Goal: Task Accomplishment & Management: Manage account settings

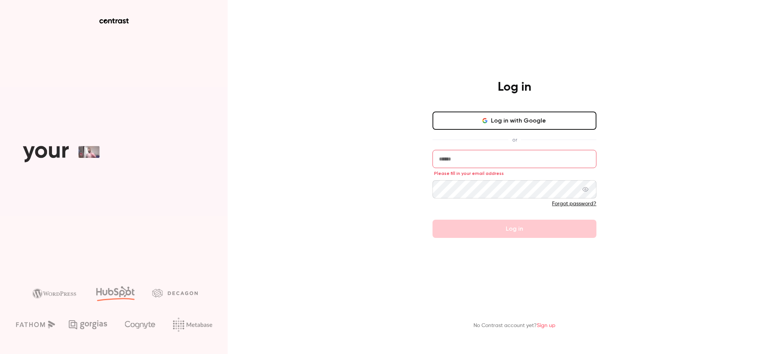
type input "**********"
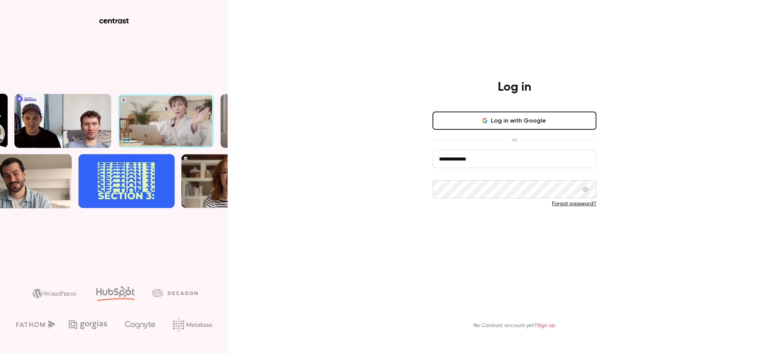
click at [518, 232] on button "Log in" at bounding box center [515, 229] width 164 height 18
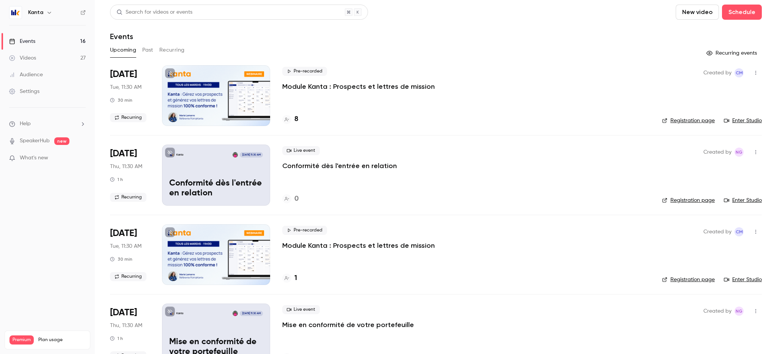
click at [151, 52] on button "Past" at bounding box center [147, 50] width 11 height 12
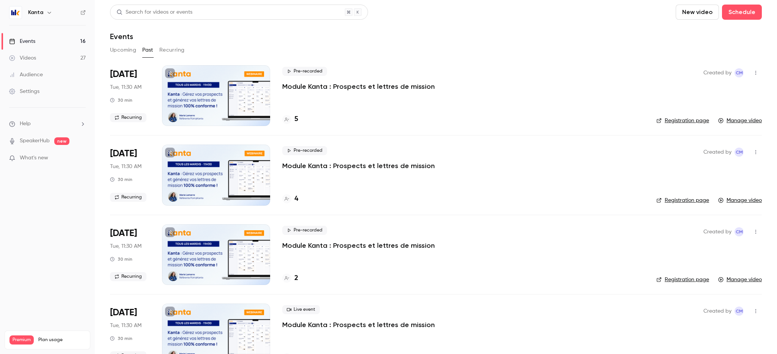
click at [120, 53] on button "Upcoming" at bounding box center [123, 50] width 26 height 12
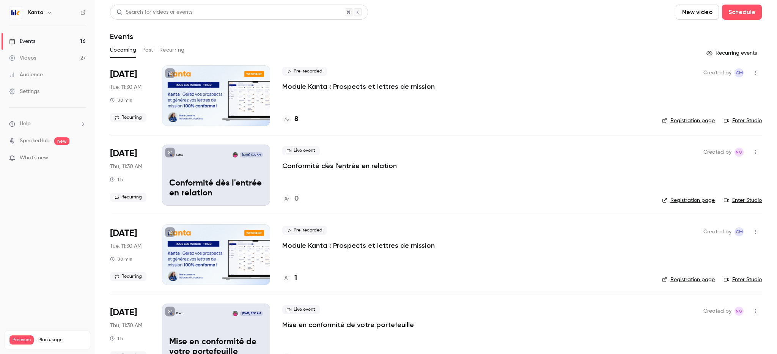
click at [51, 9] on button "button" at bounding box center [49, 12] width 9 height 9
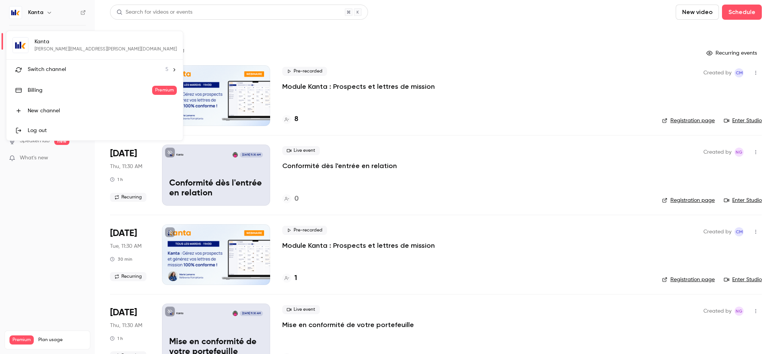
click at [52, 72] on span "Switch channel" at bounding box center [47, 70] width 38 height 8
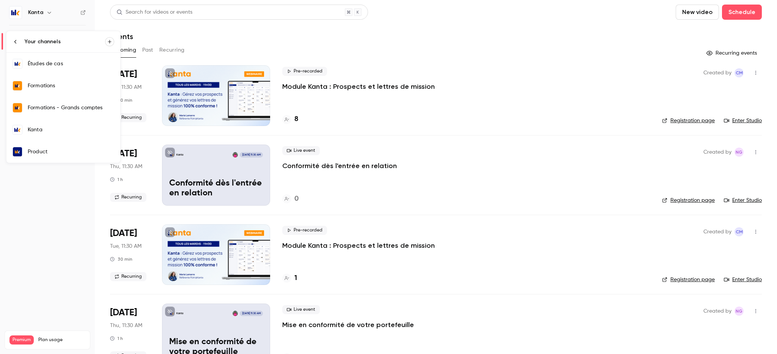
click at [66, 88] on div "Formations" at bounding box center [71, 86] width 87 height 8
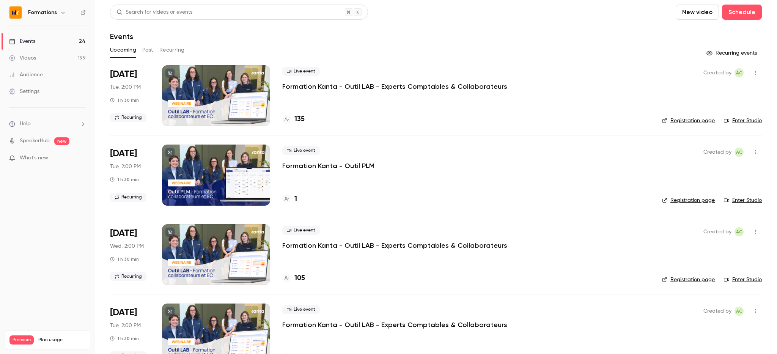
click at [353, 84] on p "Formation Kanta - Outil LAB - Experts Comptables & Collaborateurs" at bounding box center [394, 86] width 225 height 9
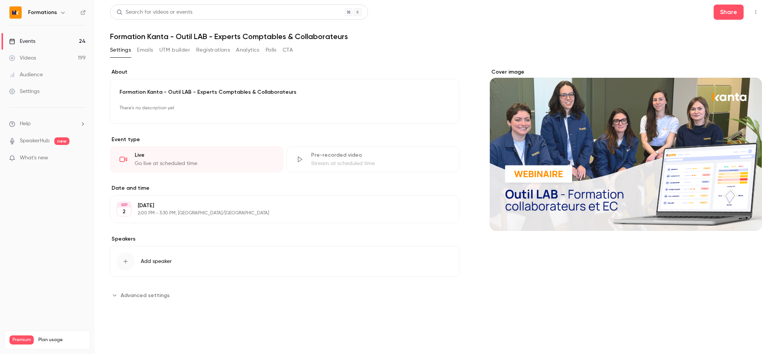
click at [141, 52] on button "Emails" at bounding box center [145, 50] width 16 height 12
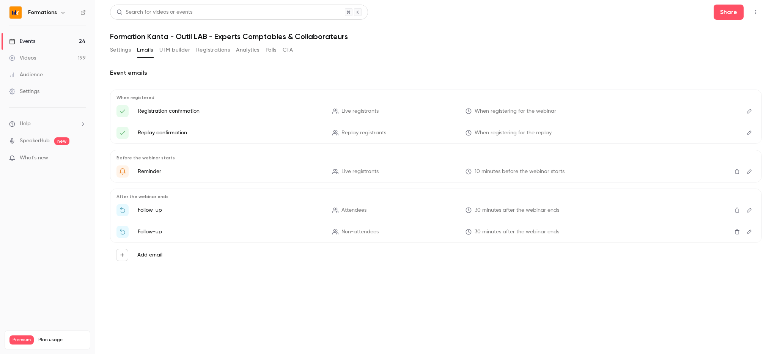
click at [175, 52] on button "UTM builder" at bounding box center [174, 50] width 31 height 12
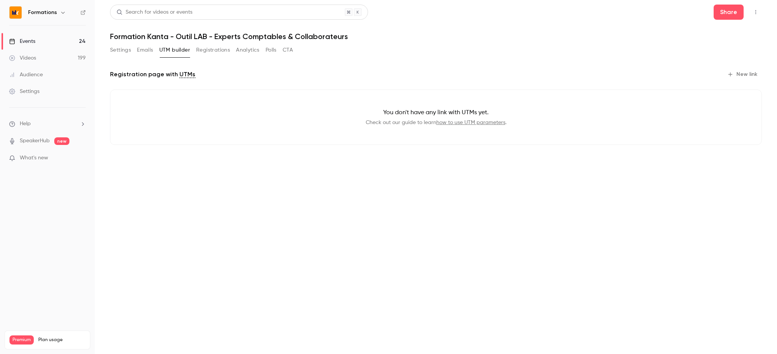
click at [222, 50] on button "Registrations" at bounding box center [213, 50] width 34 height 12
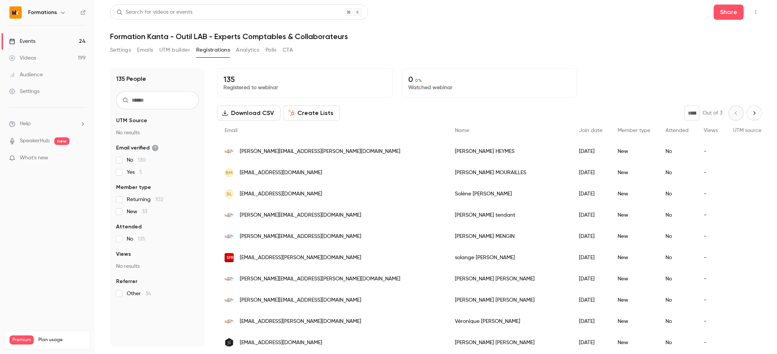
click at [750, 110] on icon "Next page" at bounding box center [754, 113] width 8 height 6
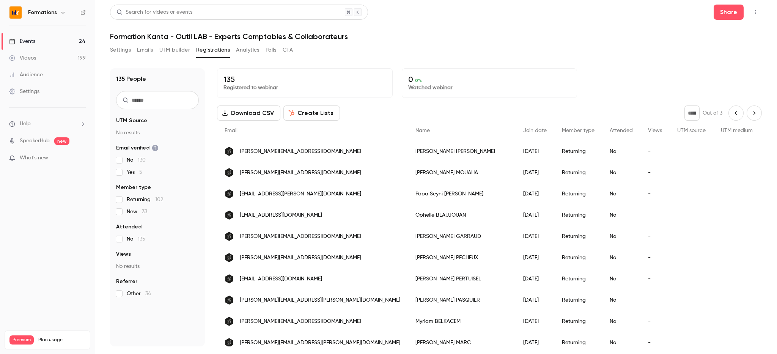
click at [750, 115] on icon "Next page" at bounding box center [754, 113] width 8 height 6
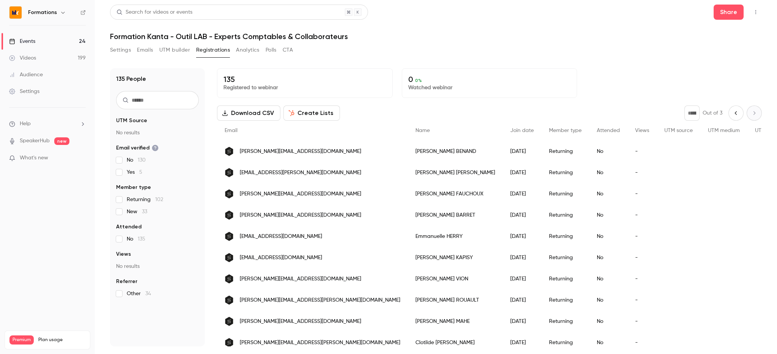
click at [732, 111] on icon "Previous page" at bounding box center [736, 113] width 8 height 6
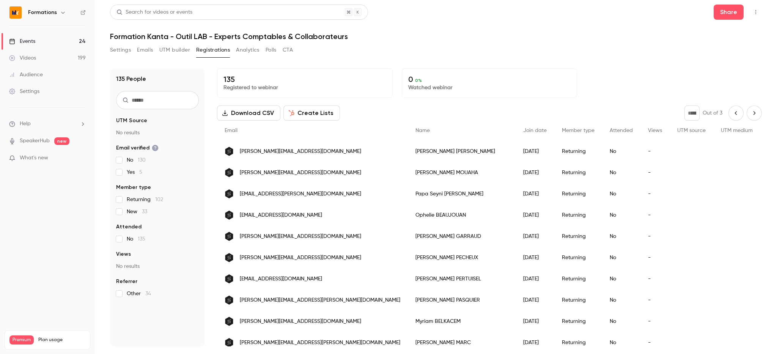
click at [732, 114] on icon "Previous page" at bounding box center [736, 113] width 8 height 6
type input "*"
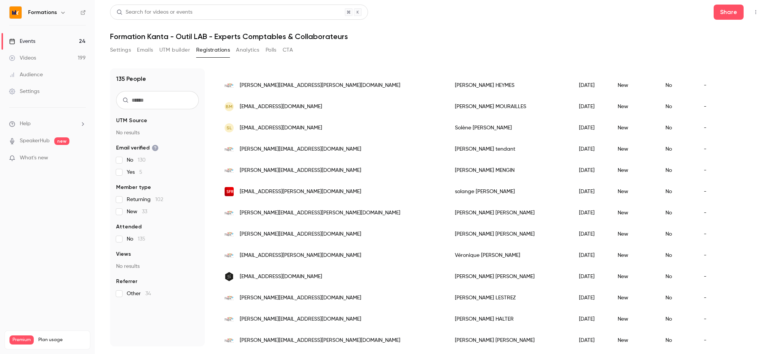
scroll to position [68, 0]
